Goal: Browse casually: Explore the website without a specific task or goal

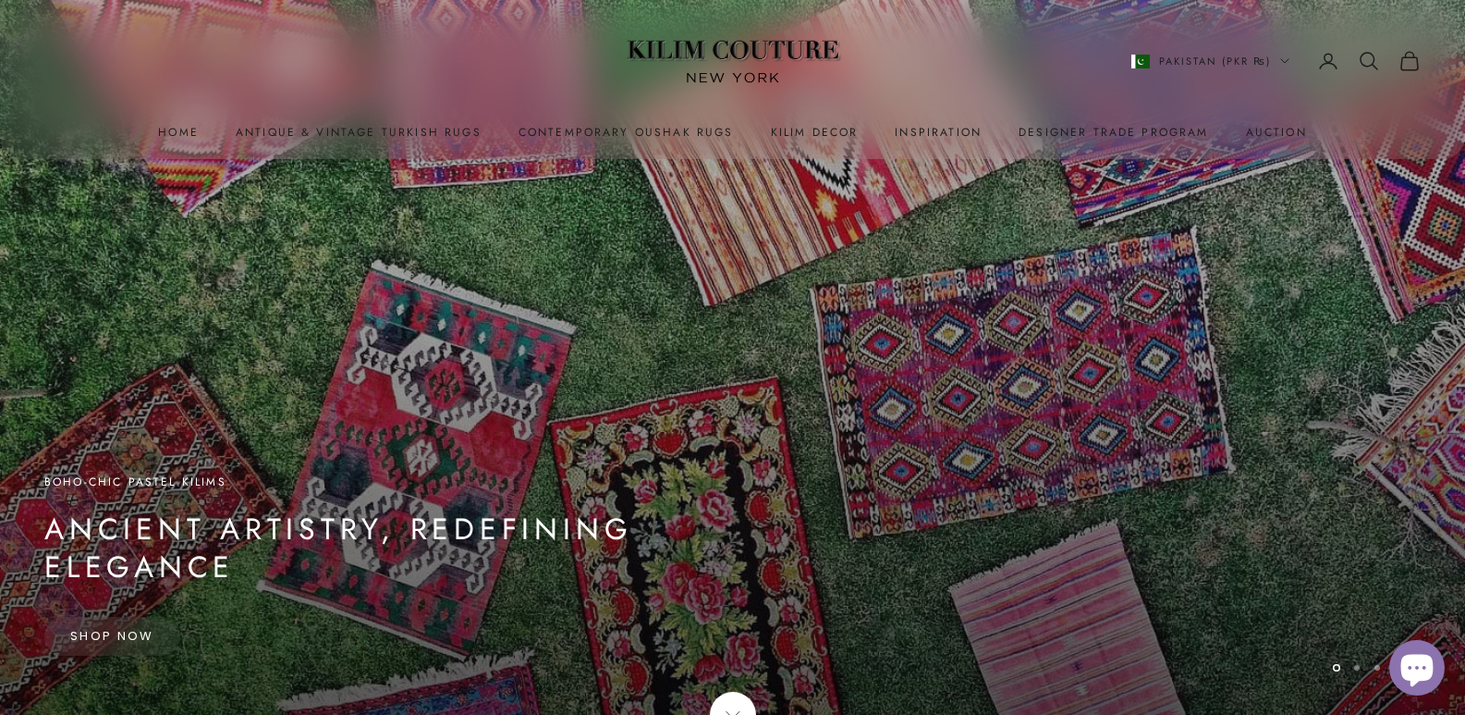
click at [1263, 60] on span "Pakistan (PKR ₨)" at bounding box center [1215, 61] width 112 height 17
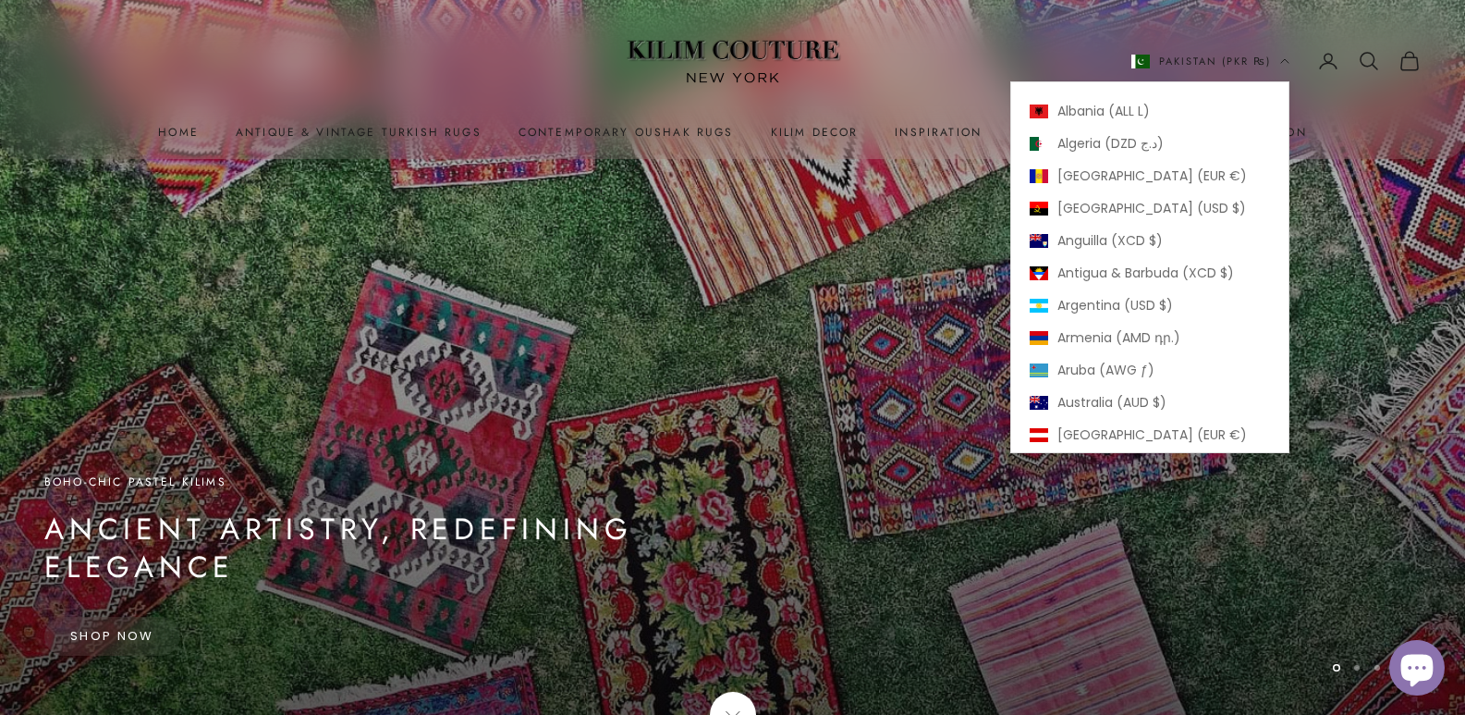
click at [1261, 62] on span "Pakistan (PKR ₨)" at bounding box center [1215, 61] width 112 height 17
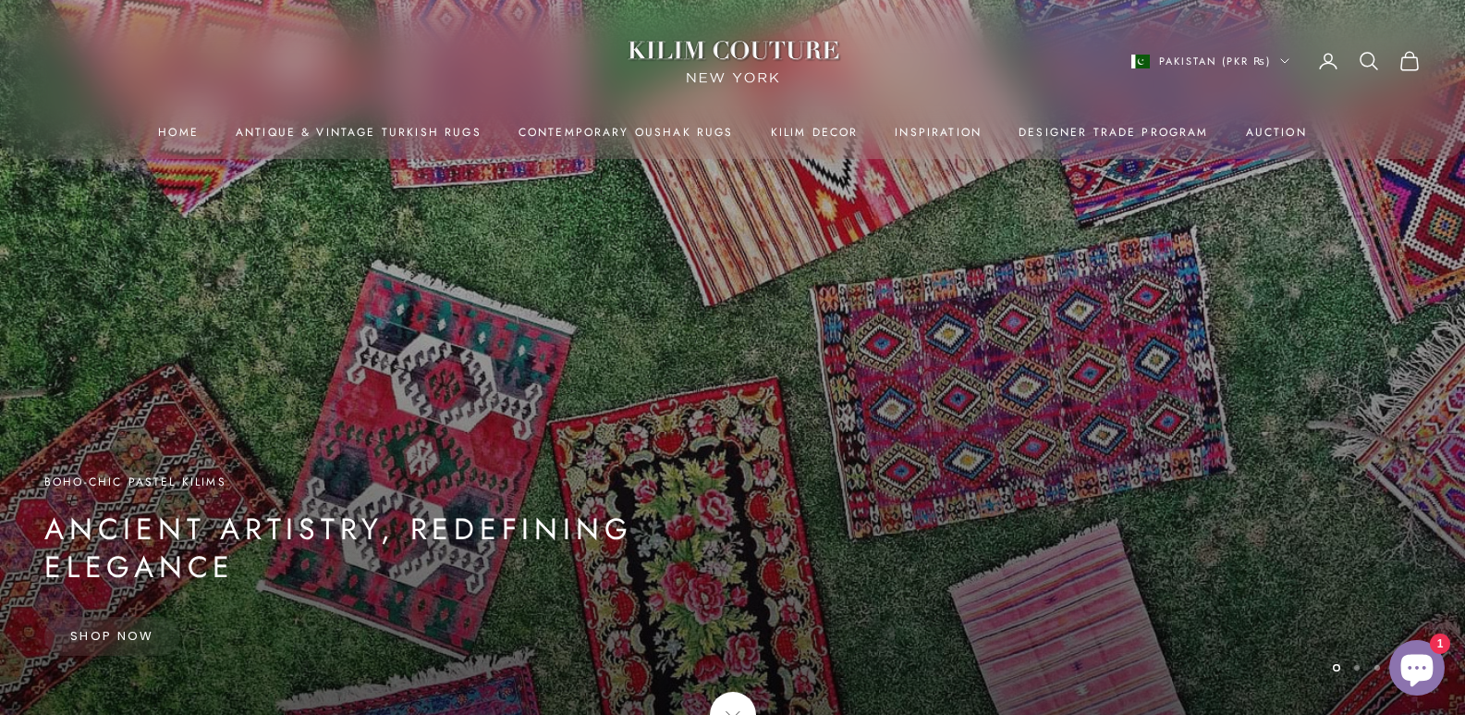
drag, startPoint x: 1456, startPoint y: 48, endPoint x: 1475, endPoint y: 49, distance: 18.5
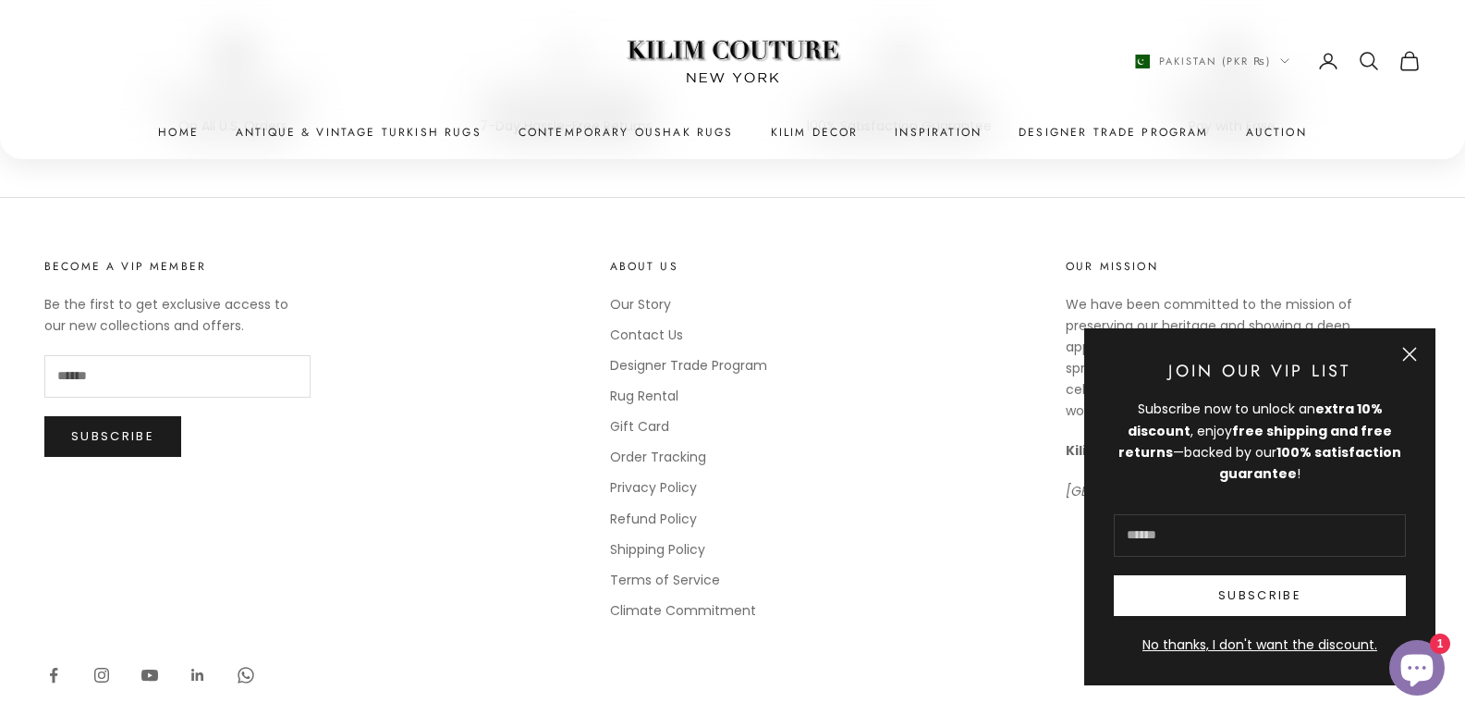
scroll to position [10372, 0]
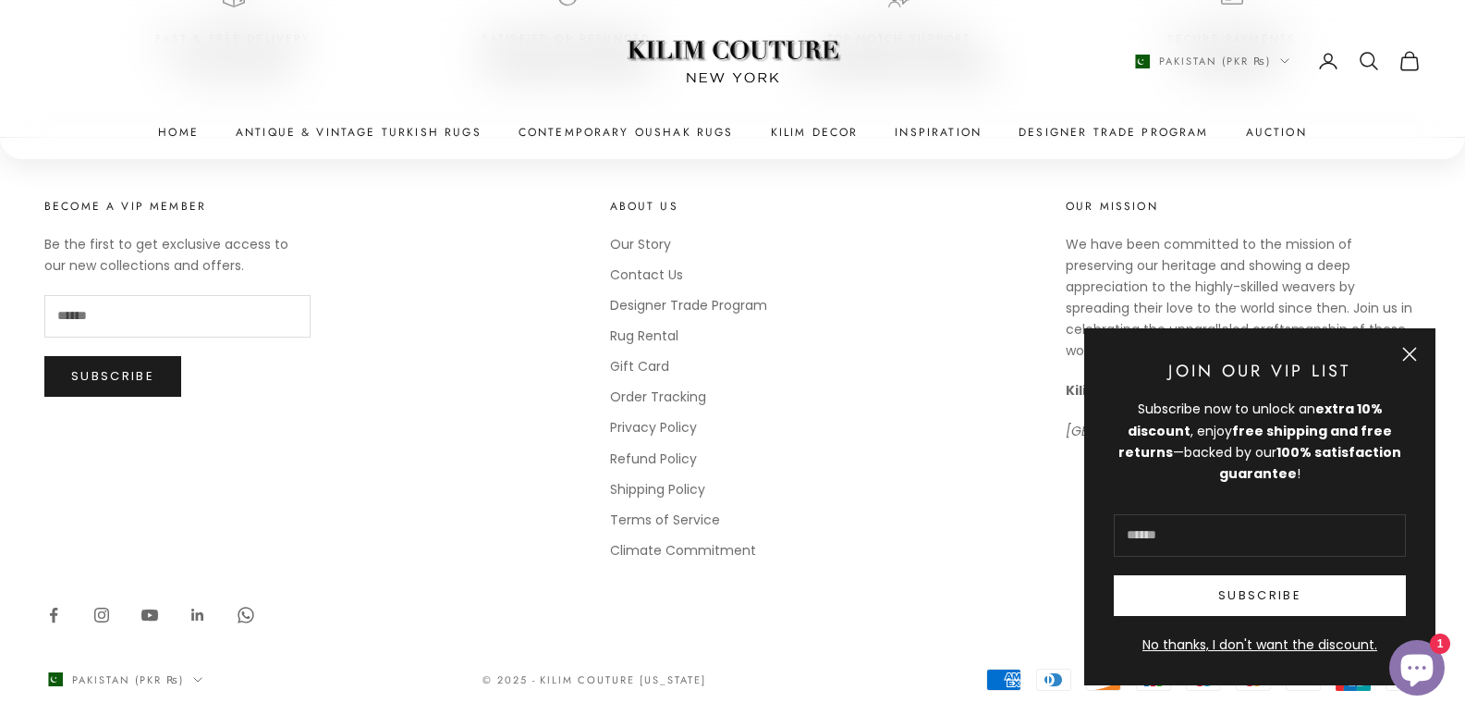
click at [1405, 351] on button "Close" at bounding box center [1409, 354] width 15 height 15
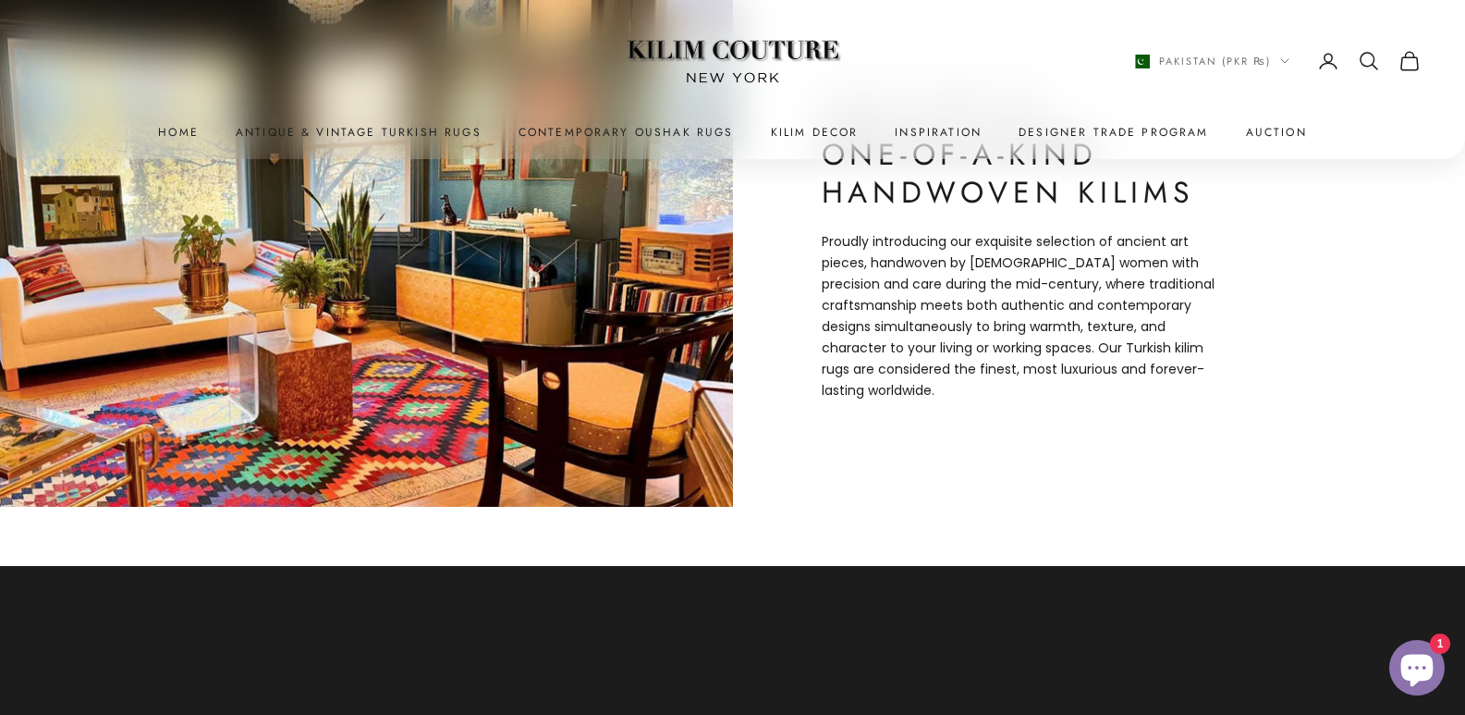
scroll to position [0, 0]
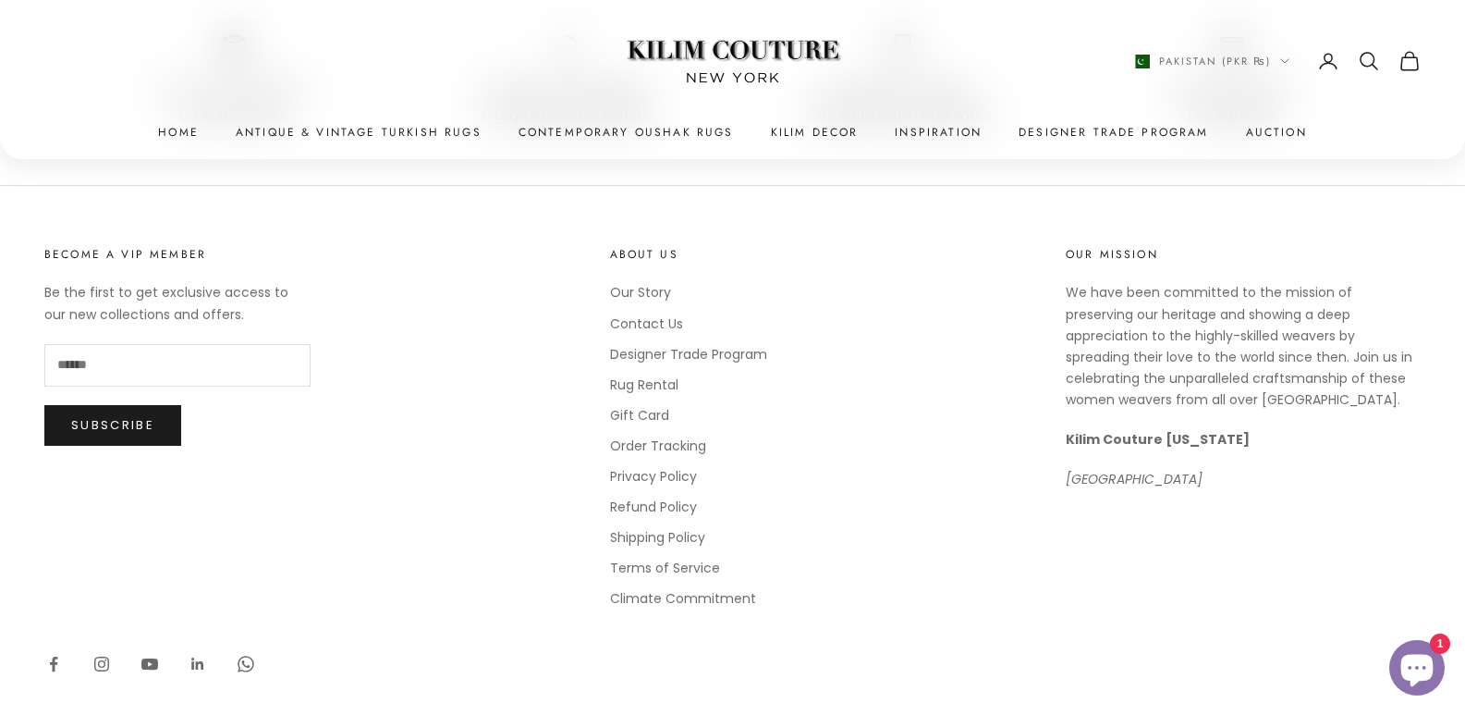
scroll to position [2623, 0]
drag, startPoint x: 1470, startPoint y: 146, endPoint x: 1449, endPoint y: 694, distance: 548.6
